Goal: Transaction & Acquisition: Purchase product/service

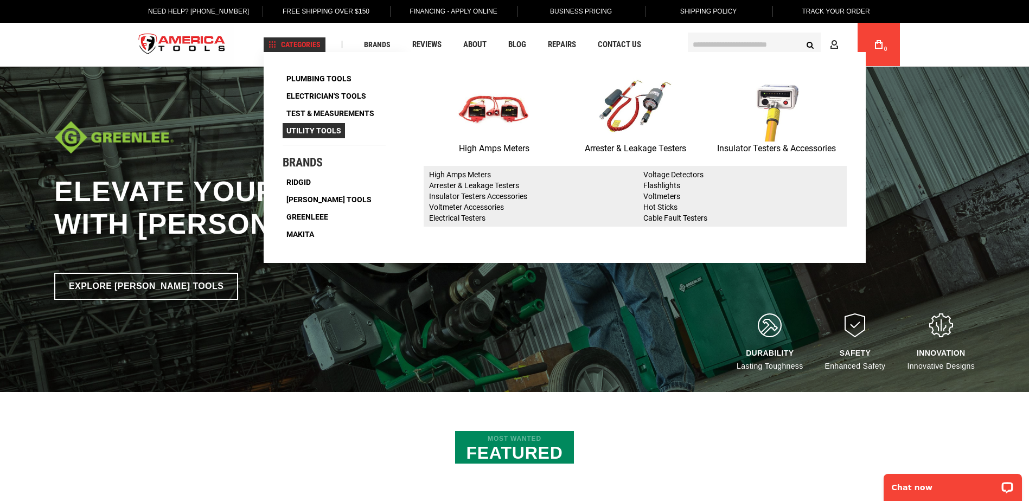
click at [329, 129] on span "Utility Tools" at bounding box center [313, 131] width 55 height 8
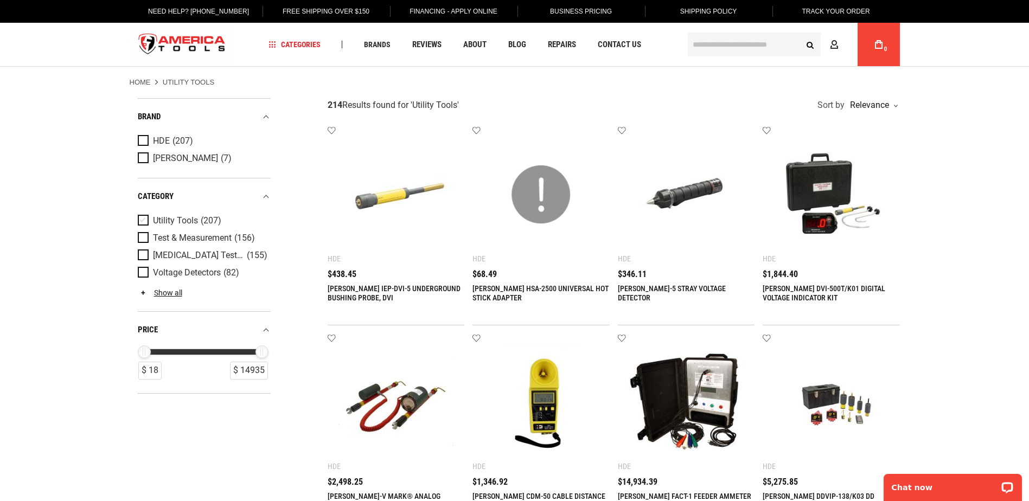
click at [145, 219] on span "Product Filters" at bounding box center [145, 221] width 15 height 12
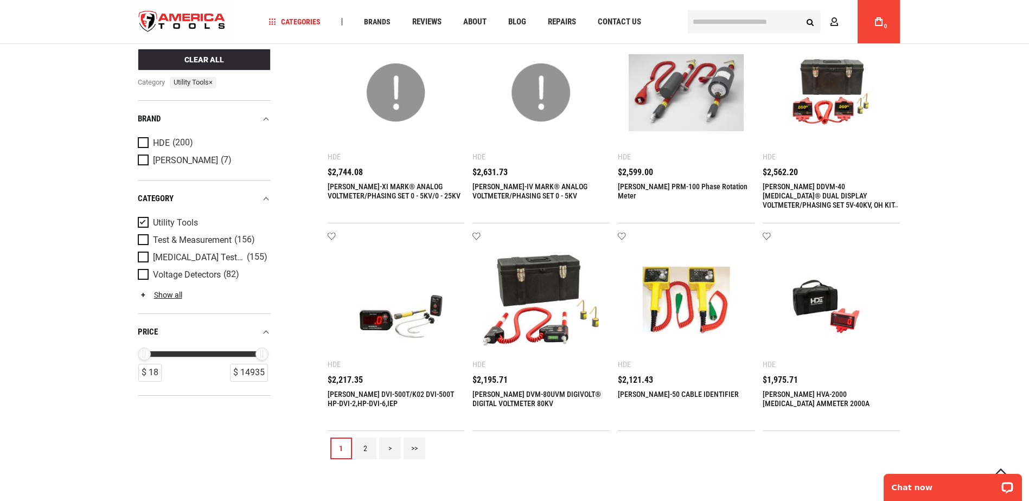
scroll to position [1085, 0]
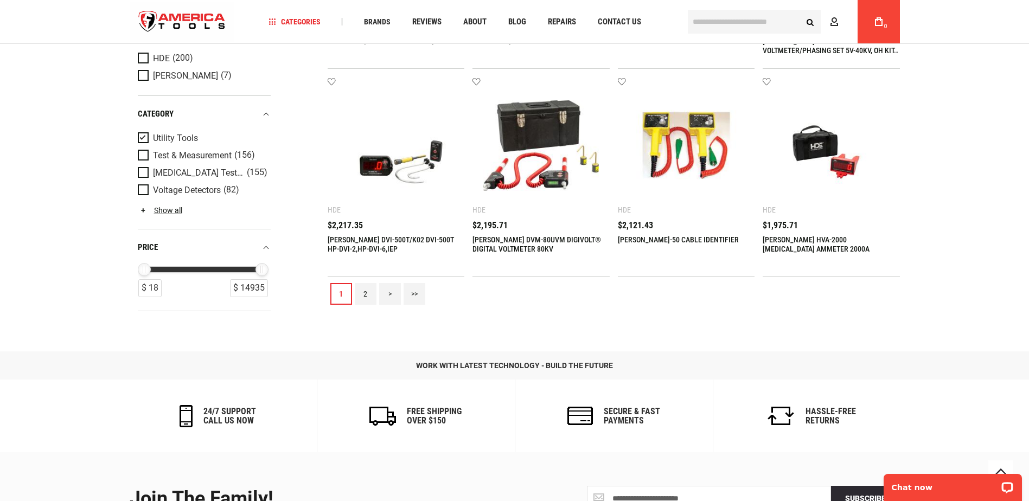
click at [365, 293] on link "2" at bounding box center [366, 294] width 22 height 22
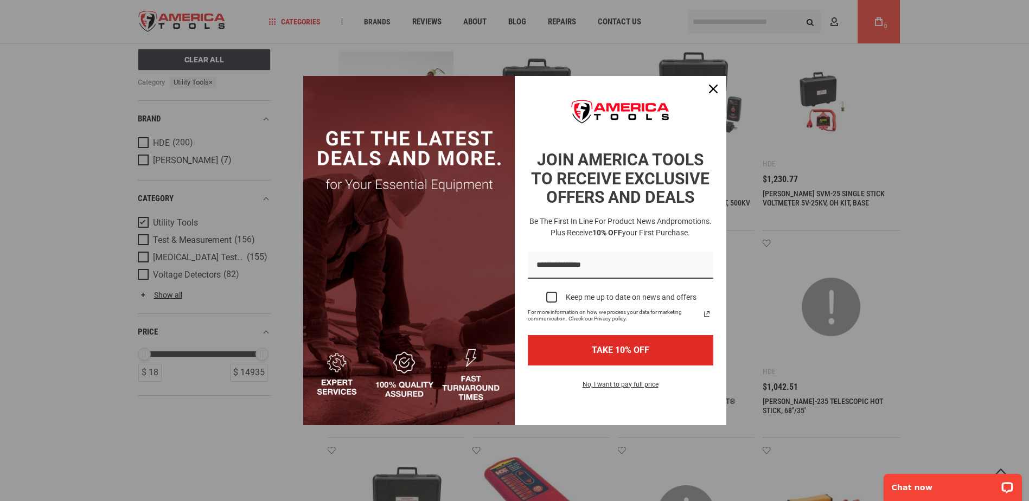
scroll to position [217, 0]
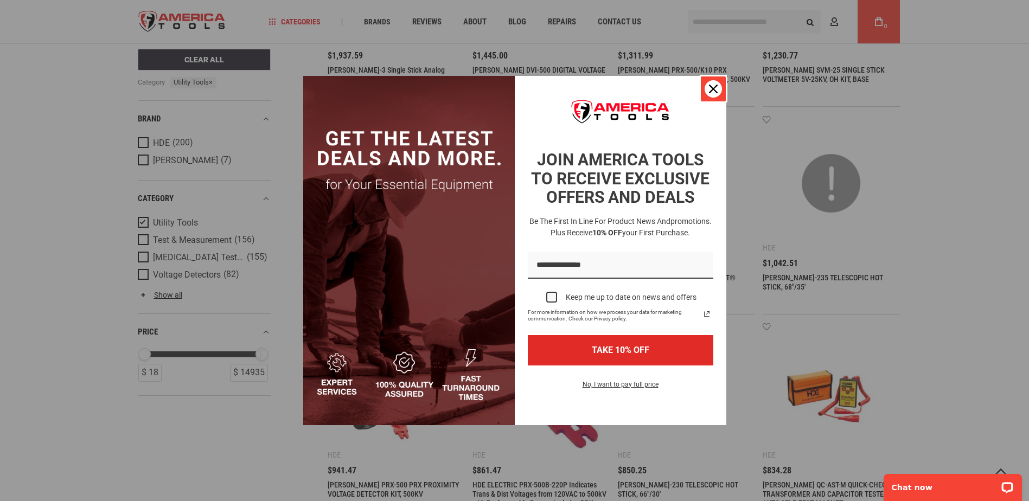
click at [714, 85] on icon "close icon" at bounding box center [713, 89] width 9 height 9
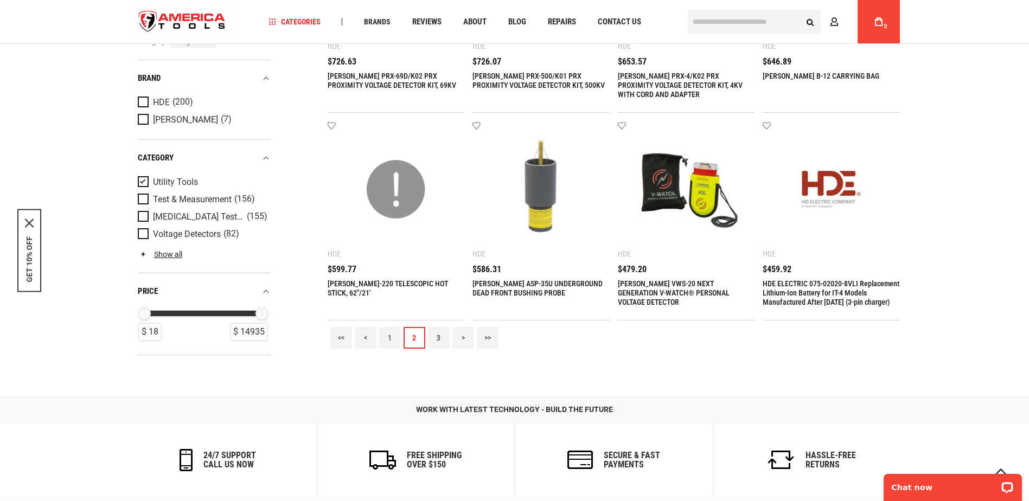
scroll to position [1193, 0]
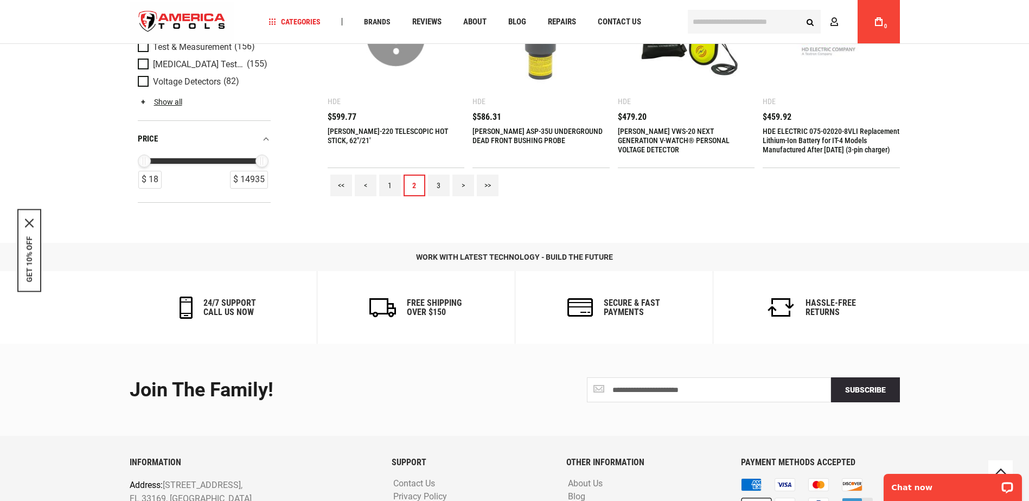
click at [436, 184] on link "3" at bounding box center [439, 186] width 22 height 22
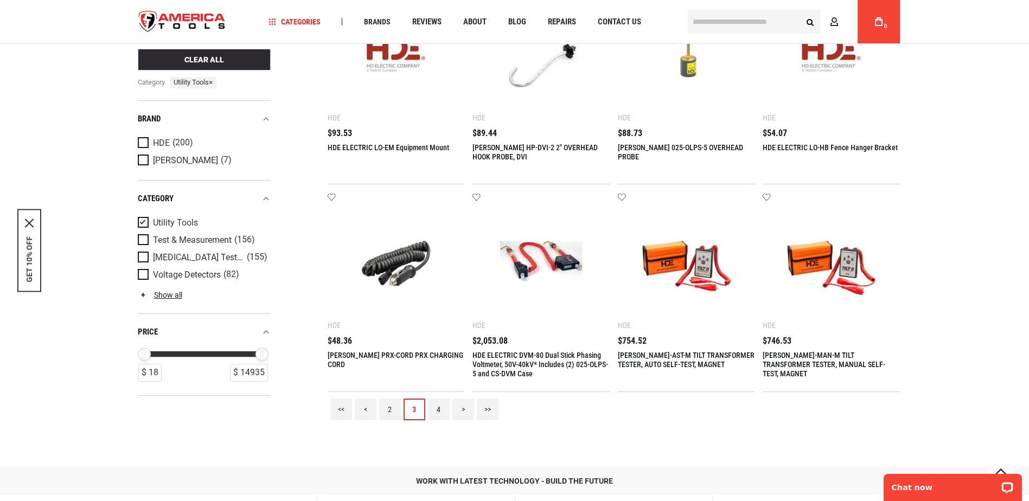
scroll to position [976, 0]
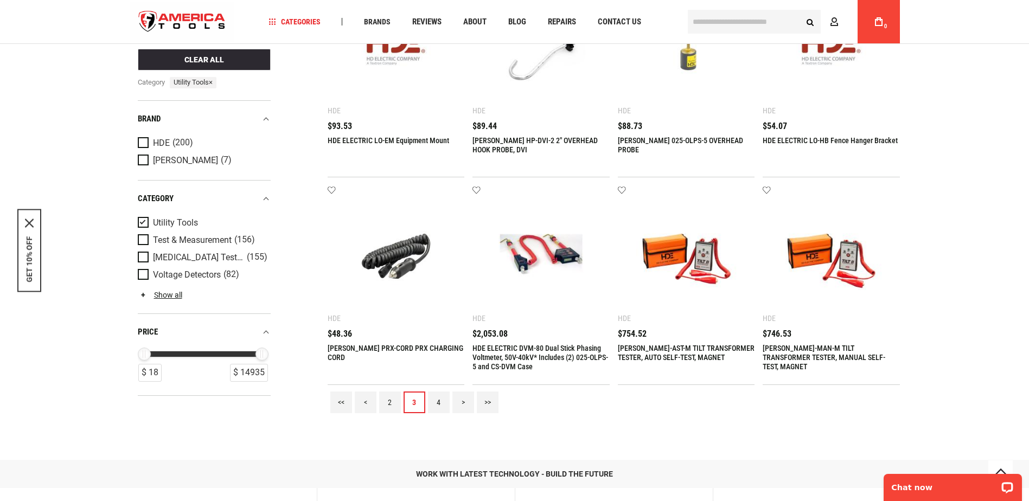
click at [442, 403] on link "4" at bounding box center [439, 403] width 22 height 22
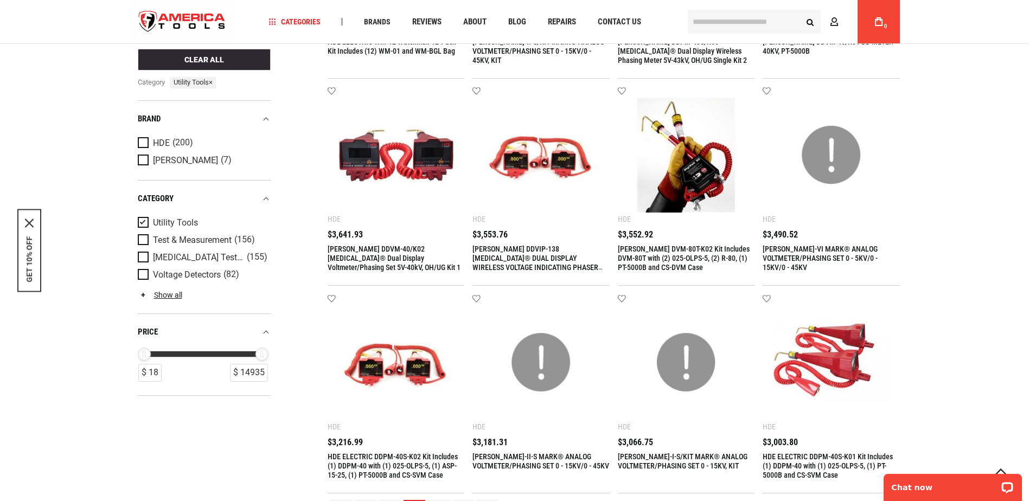
scroll to position [1085, 0]
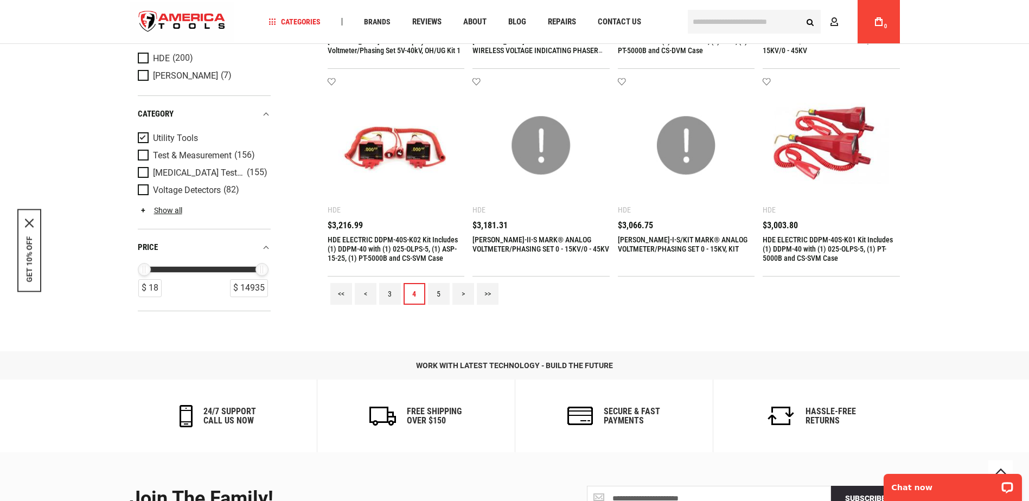
click at [437, 293] on link "5" at bounding box center [439, 294] width 22 height 22
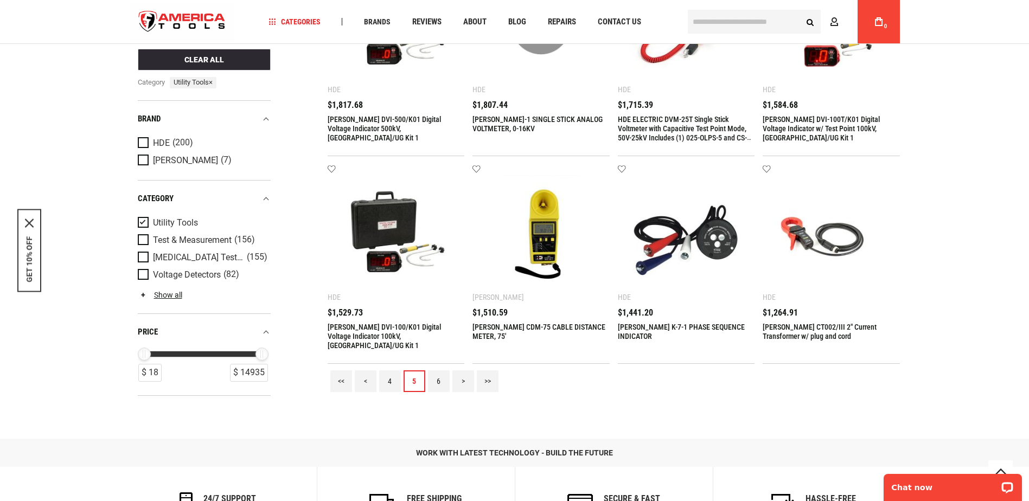
scroll to position [1139, 0]
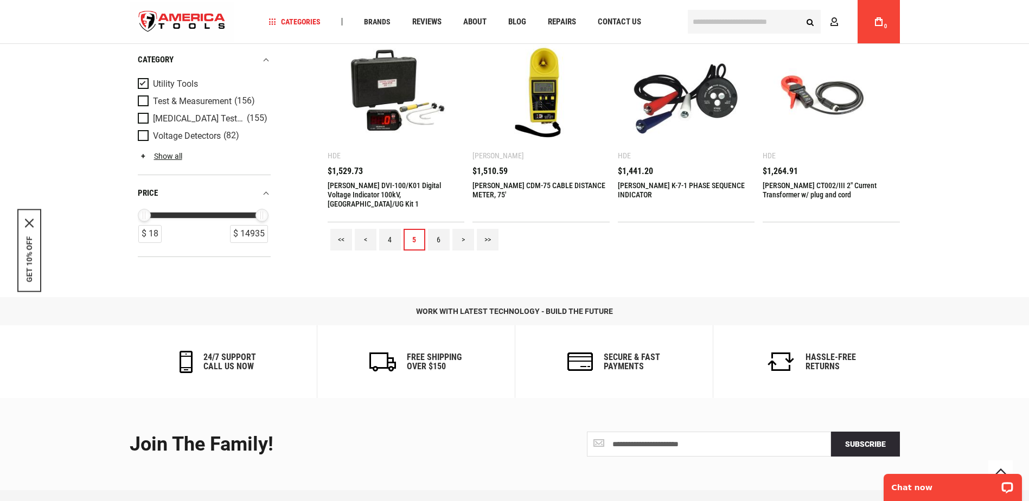
click at [438, 242] on link "6" at bounding box center [439, 240] width 22 height 22
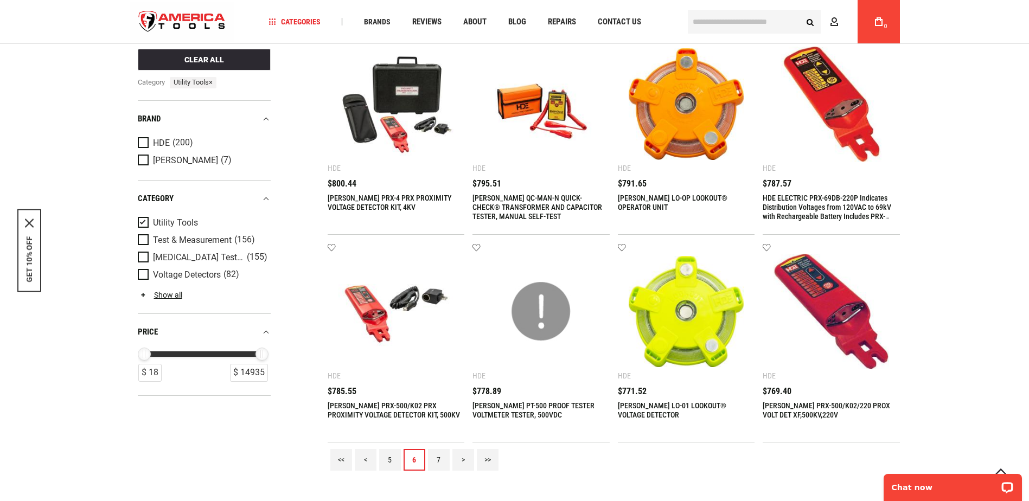
scroll to position [1031, 0]
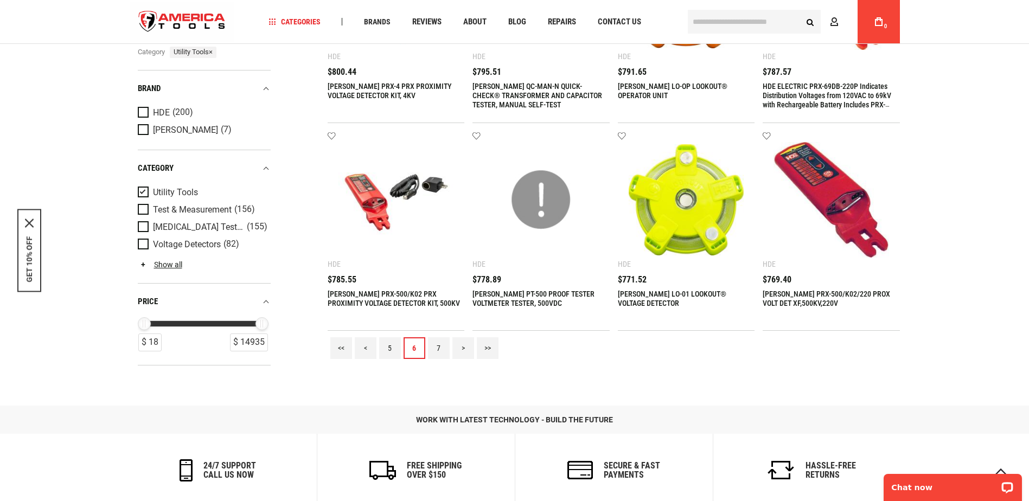
click at [437, 349] on link "7" at bounding box center [439, 348] width 22 height 22
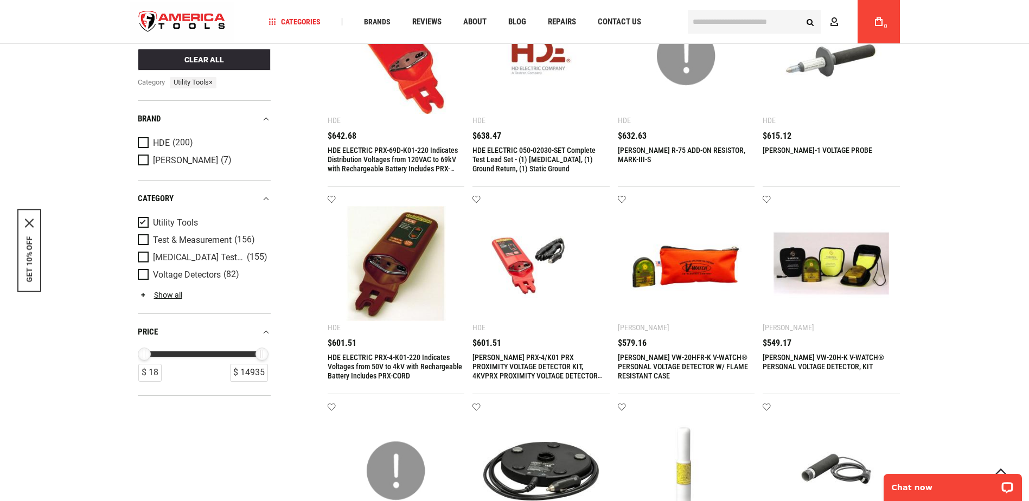
scroll to position [976, 0]
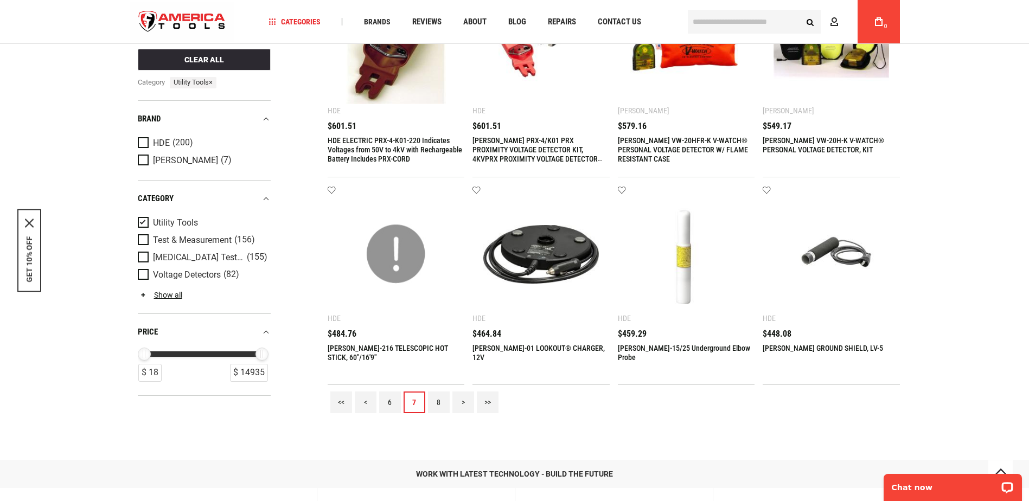
click at [440, 402] on link "8" at bounding box center [439, 403] width 22 height 22
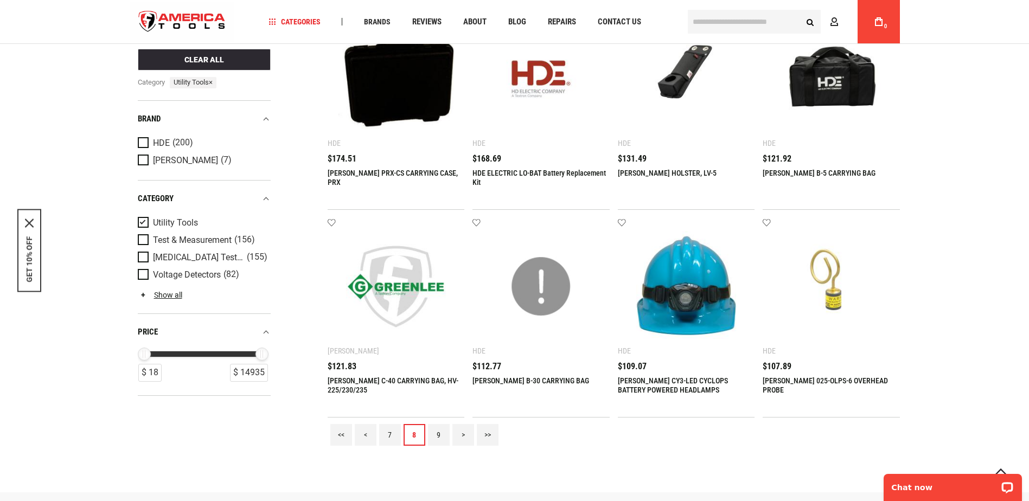
scroll to position [1139, 0]
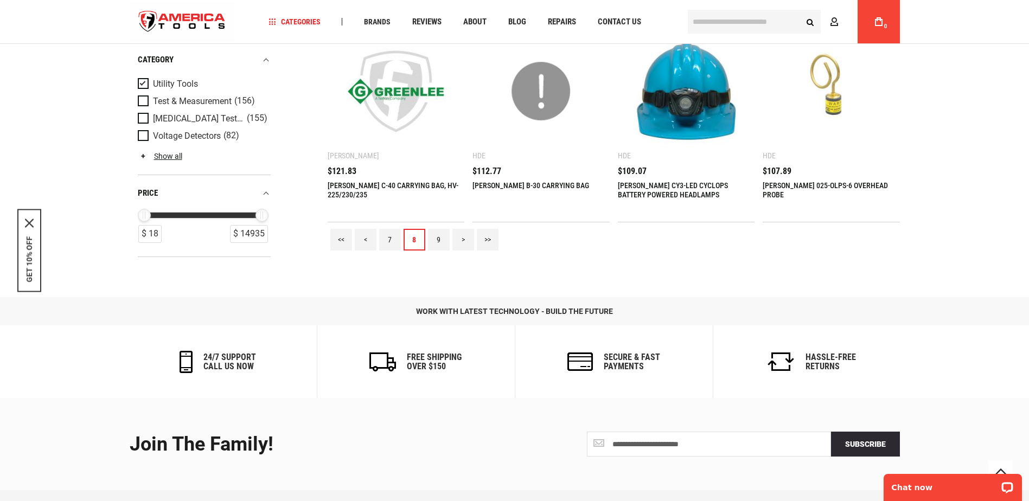
click at [438, 239] on link "9" at bounding box center [439, 240] width 22 height 22
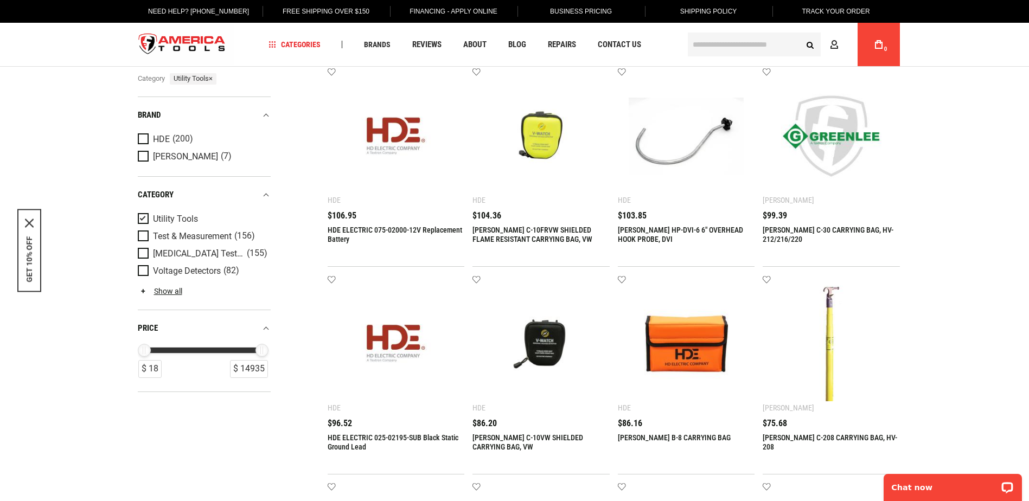
scroll to position [0, 0]
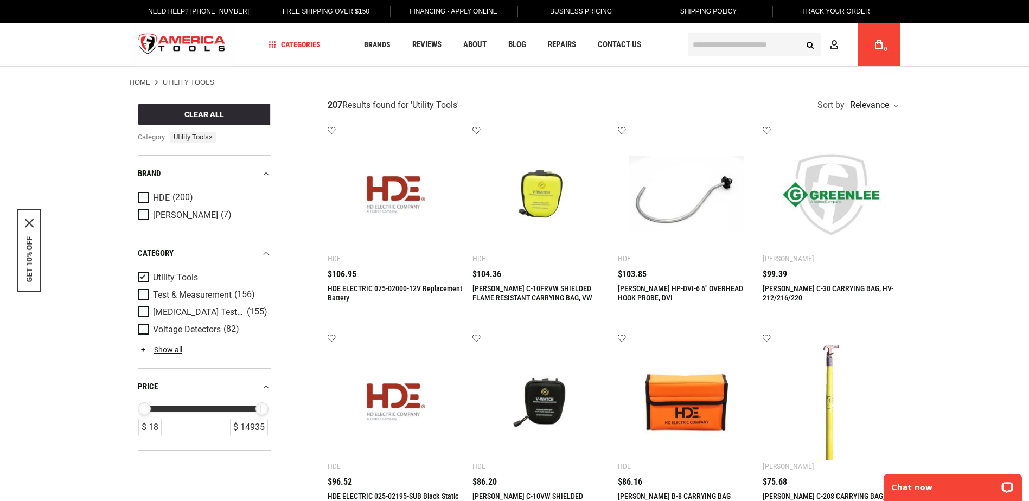
click at [720, 51] on input "text" at bounding box center [754, 45] width 133 height 24
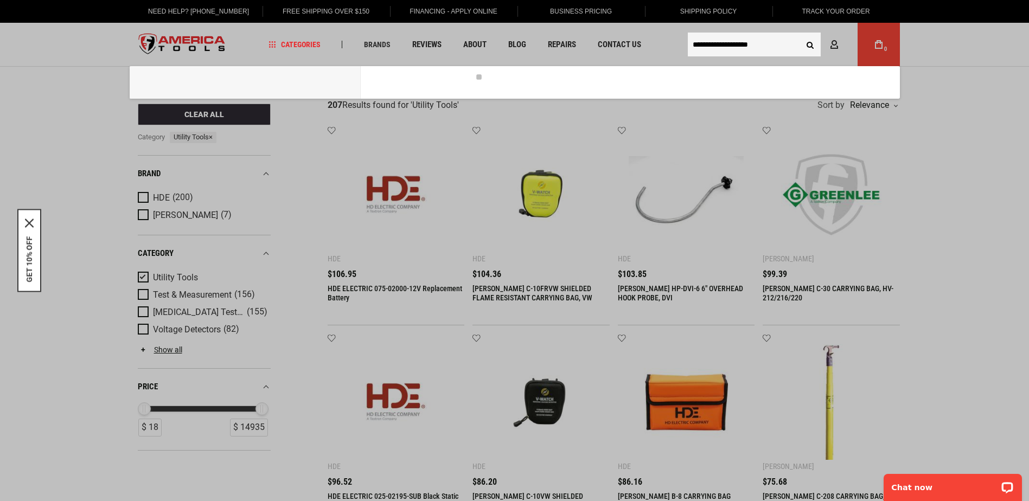
type input "**********"
click at [800, 34] on button "Search" at bounding box center [810, 44] width 21 height 21
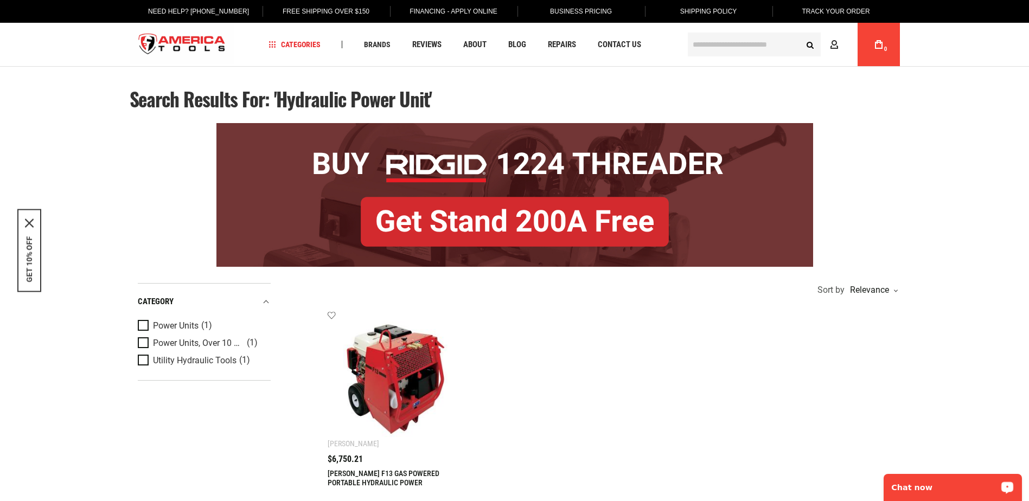
click at [400, 385] on img at bounding box center [397, 380] width 116 height 116
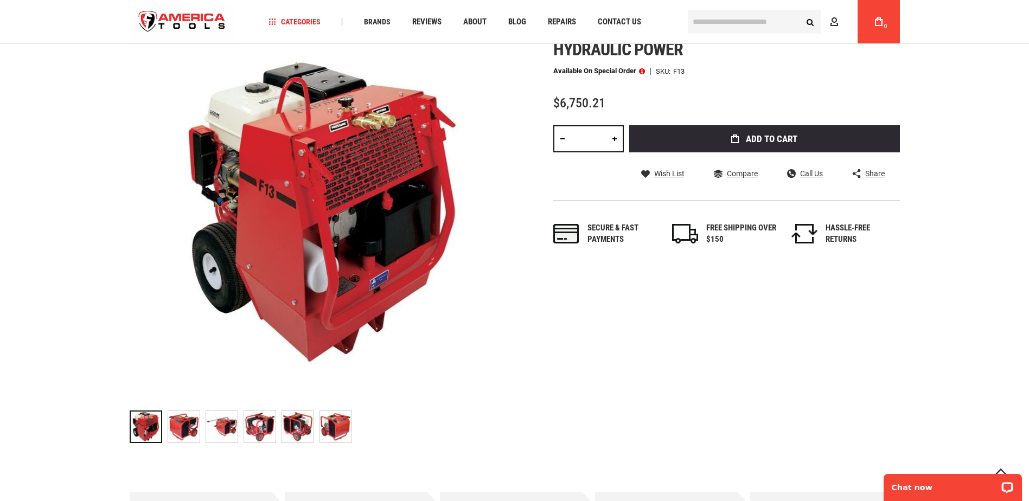
scroll to position [54, 0]
